Goal: Find specific page/section: Find specific page/section

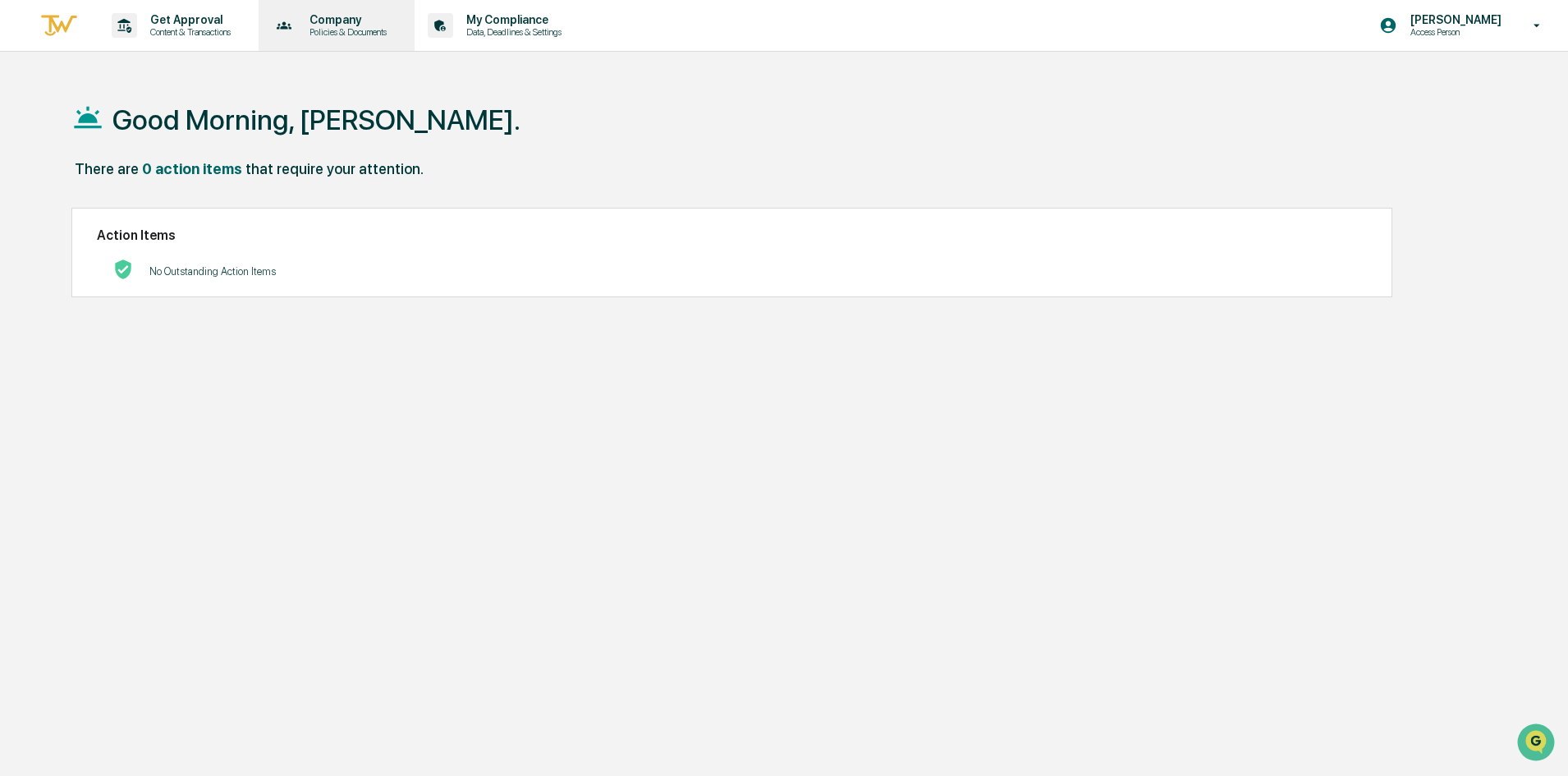
click at [333, 33] on p "Policies & Documents" at bounding box center [345, 31] width 99 height 11
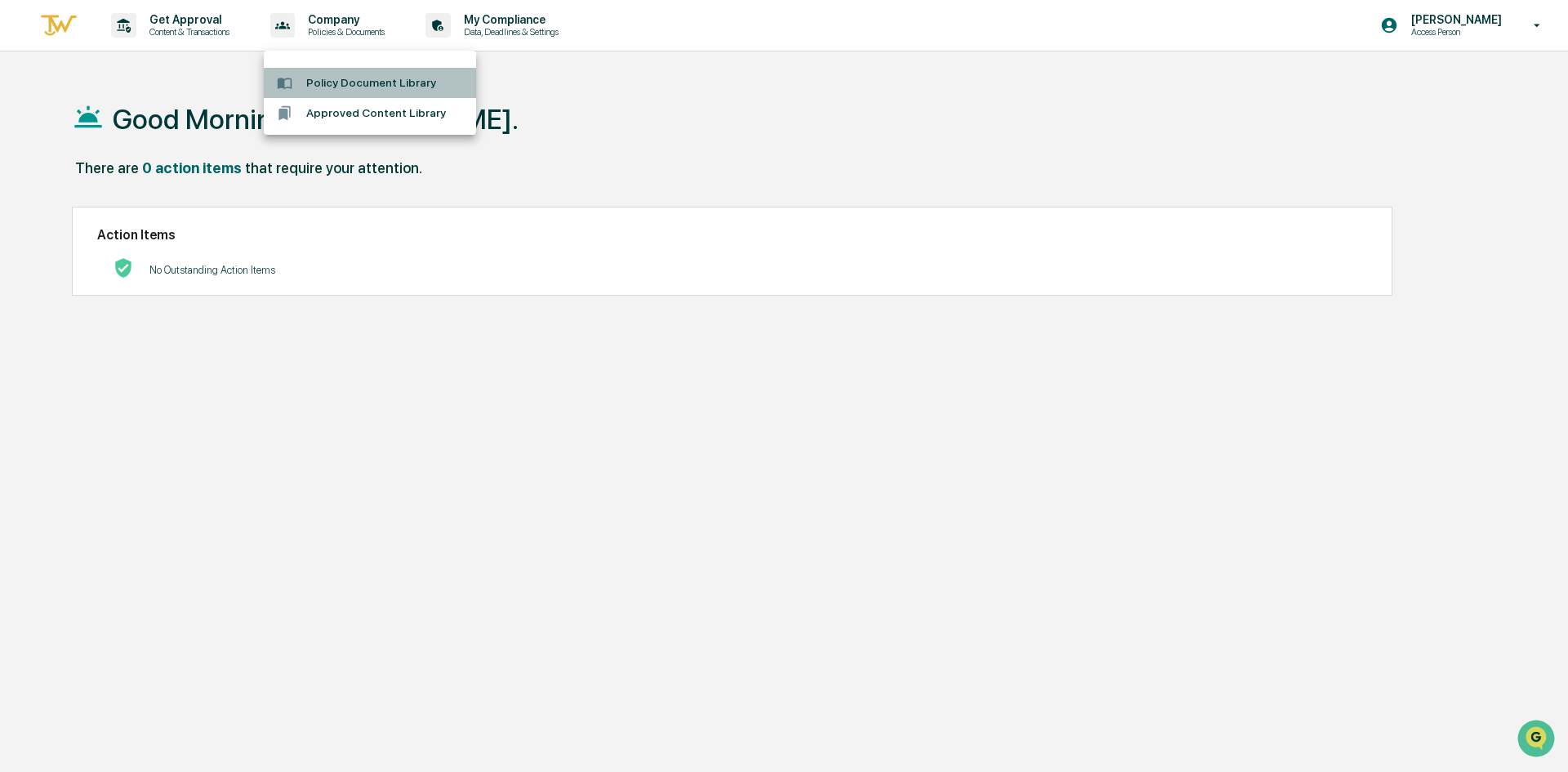
click at [339, 83] on li "Policy Document Library" at bounding box center [370, 83] width 213 height 30
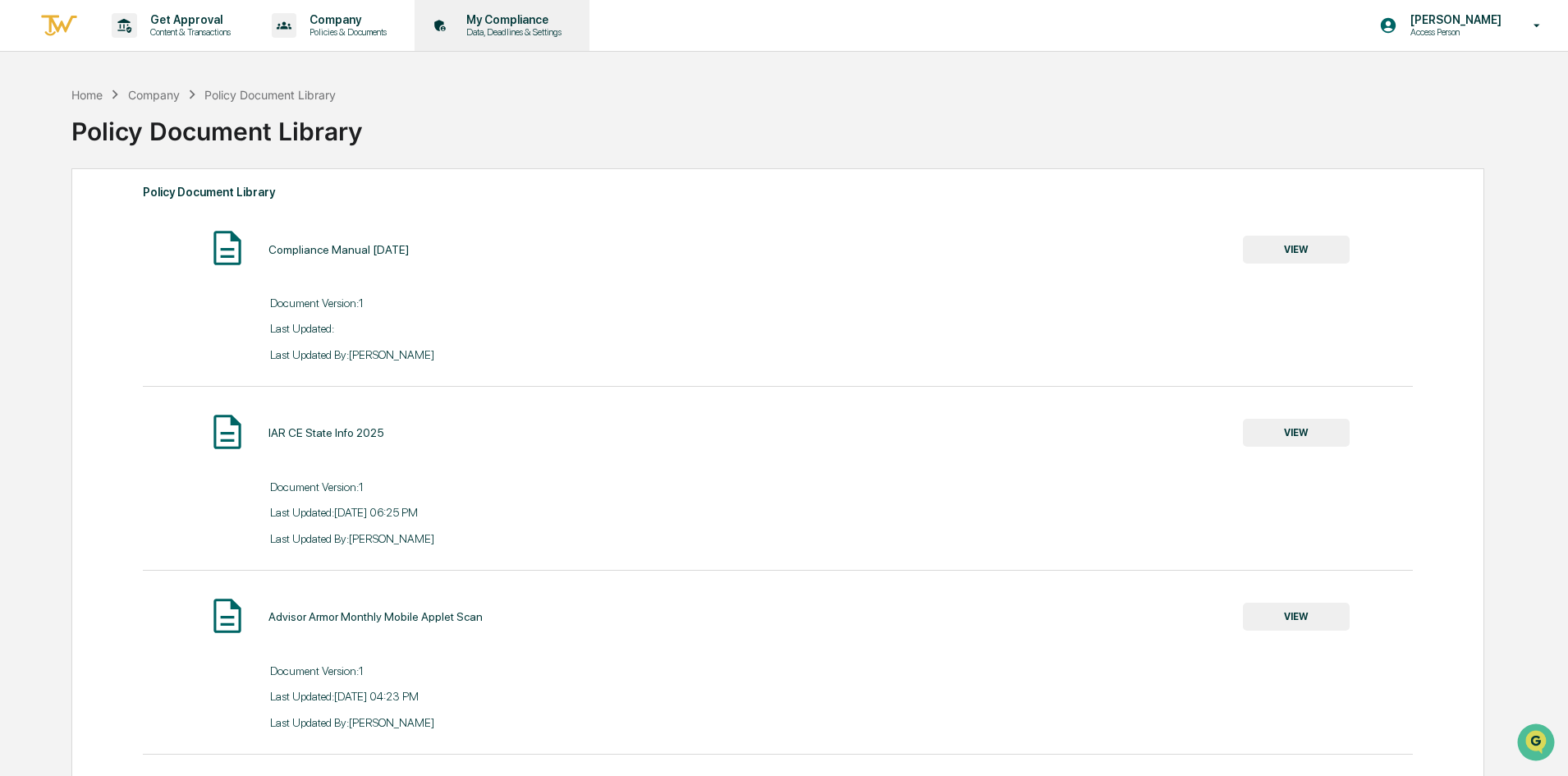
click at [500, 27] on p "Data, Deadlines & Settings" at bounding box center [512, 31] width 116 height 11
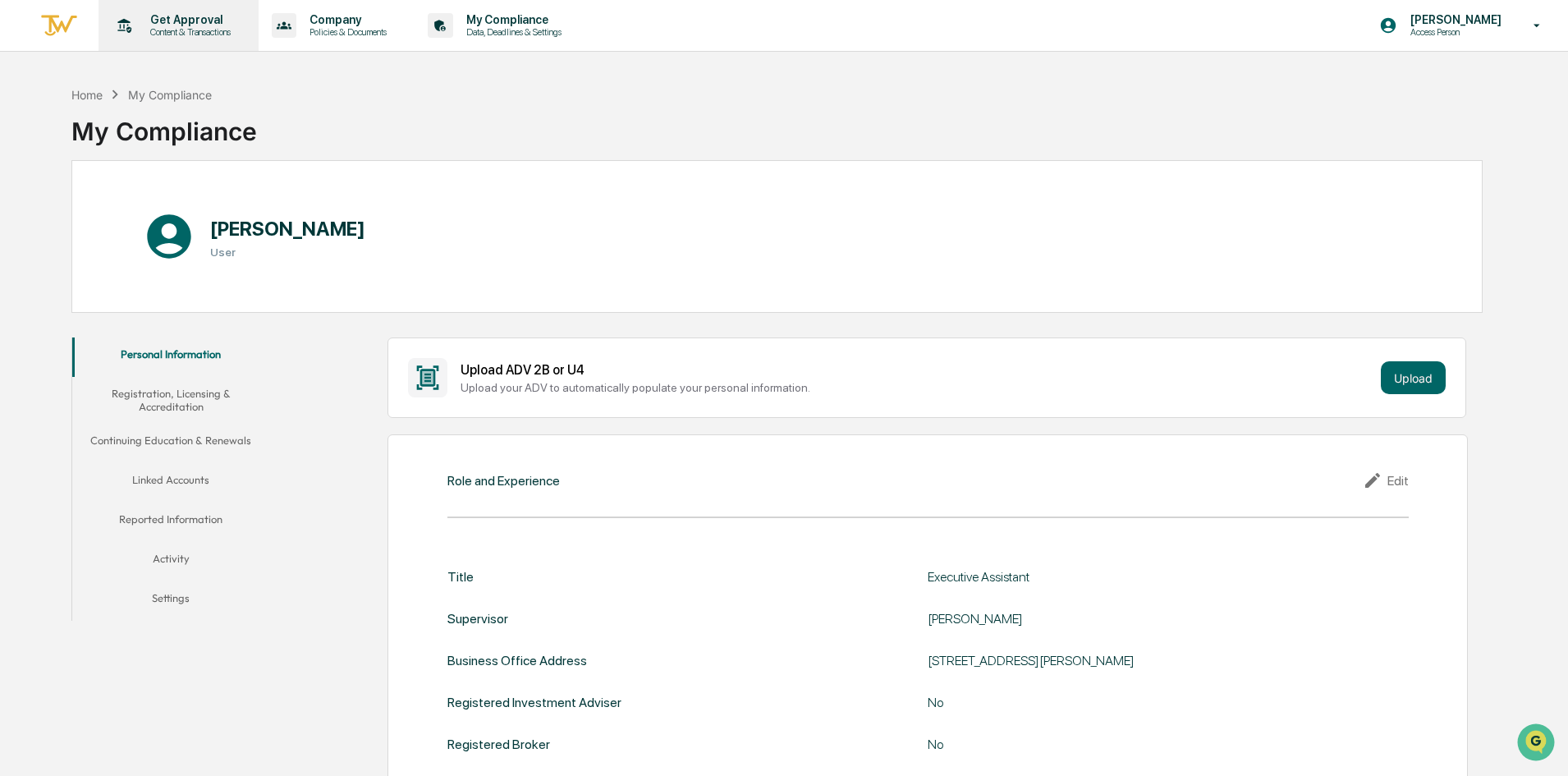
click at [194, 20] on p "Get Approval" at bounding box center [188, 19] width 101 height 13
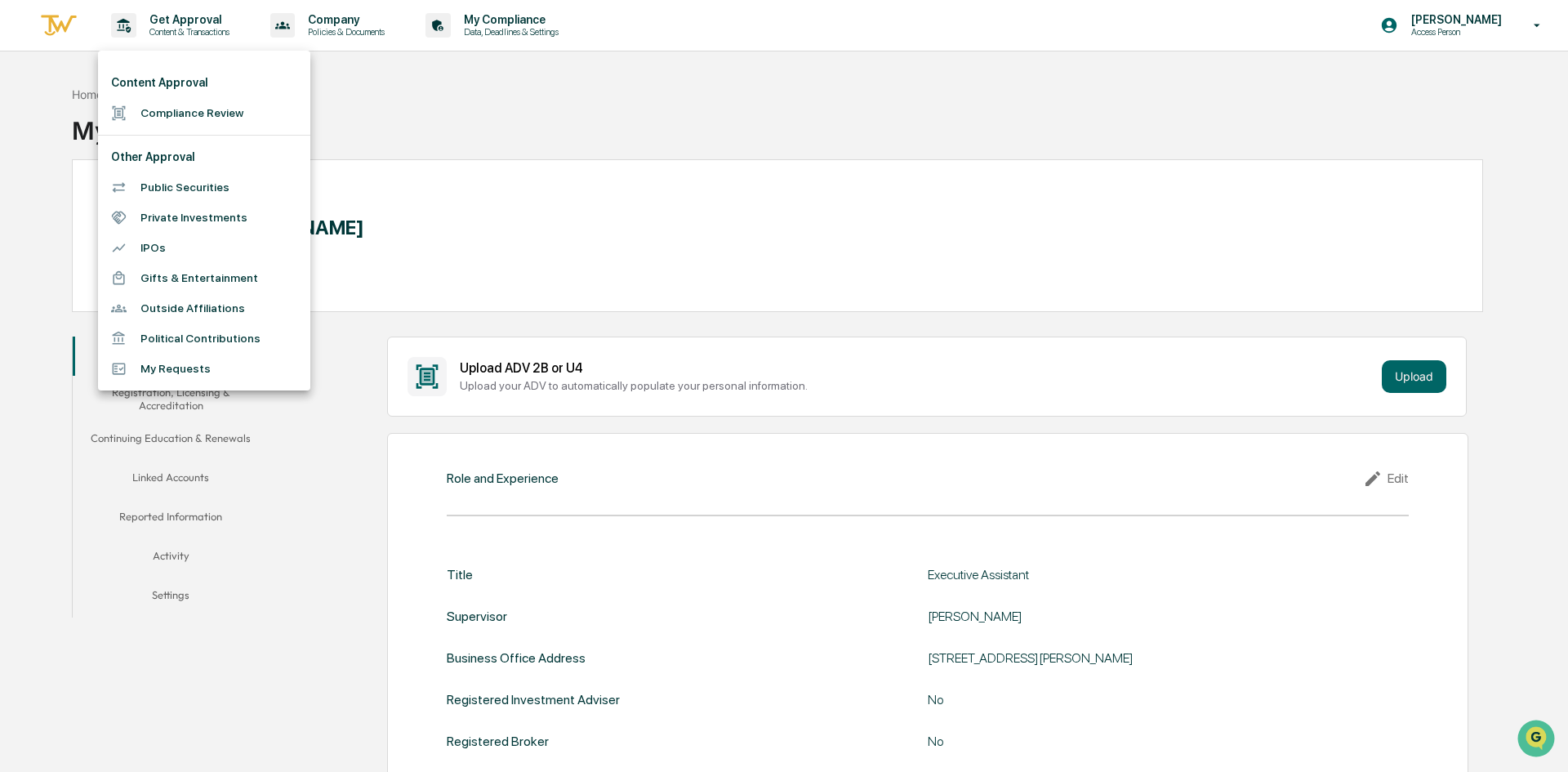
drag, startPoint x: 466, startPoint y: 94, endPoint x: 576, endPoint y: 255, distance: 195.0
click at [466, 95] on div at bounding box center [784, 386] width 1568 height 772
